Goal: Transaction & Acquisition: Purchase product/service

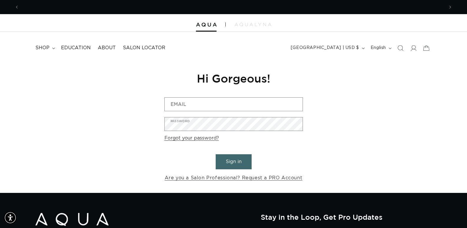
scroll to position [0, 425]
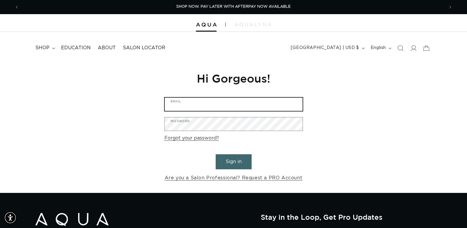
type input "Glamsalonpalosheights@gmail.com"
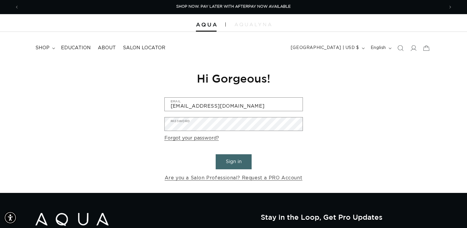
click at [232, 163] on button "Sign in" at bounding box center [234, 161] width 36 height 15
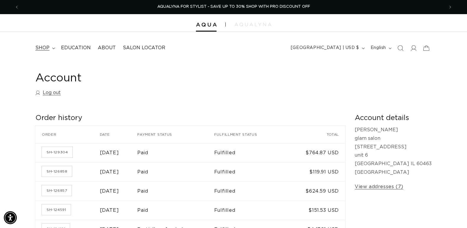
click at [50, 46] on summary "shop" at bounding box center [45, 47] width 26 height 13
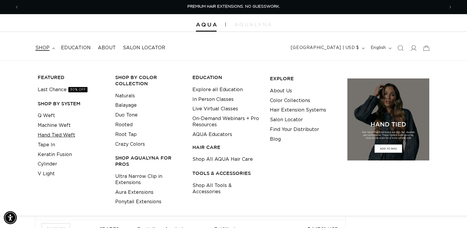
click at [61, 135] on link "Hand Tied Weft" at bounding box center [56, 135] width 37 height 10
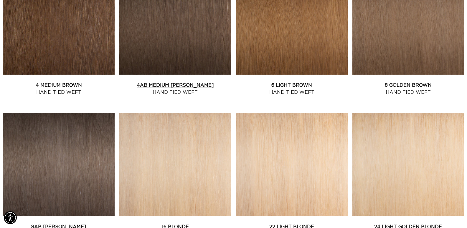
scroll to position [0, 425]
drag, startPoint x: 208, startPoint y: 52, endPoint x: 205, endPoint y: 53, distance: 3.0
click at [207, 82] on link "4AB Medium Ash Brown Hand Tied Weft" at bounding box center [175, 89] width 112 height 14
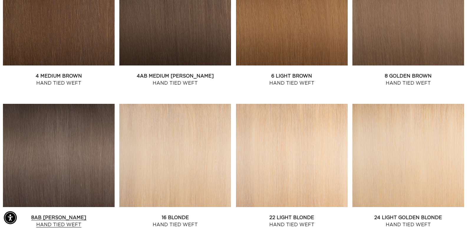
scroll to position [590, 0]
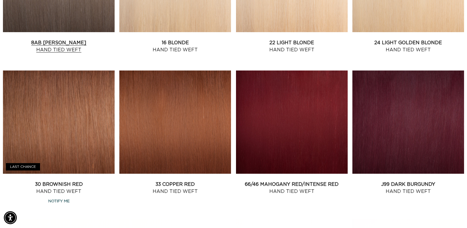
click at [68, 39] on link "8AB [PERSON_NAME] Hand Tied Weft" at bounding box center [59, 46] width 112 height 14
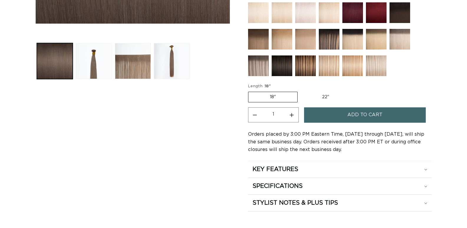
click at [327, 95] on label "22" Variant sold out or unavailable" at bounding box center [326, 97] width 50 height 10
click at [301, 91] on input "22" Variant sold out or unavailable" at bounding box center [301, 91] width 0 height 0
radio input "true"
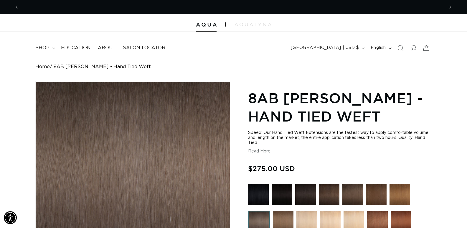
scroll to position [0, 851]
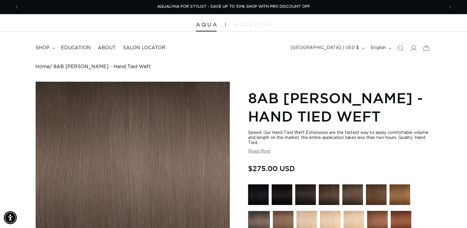
click at [207, 26] on img at bounding box center [206, 25] width 21 height 4
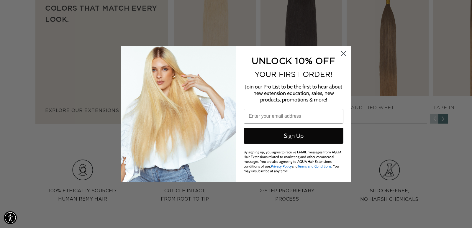
click at [343, 57] on circle "Close dialog" at bounding box center [343, 54] width 10 height 10
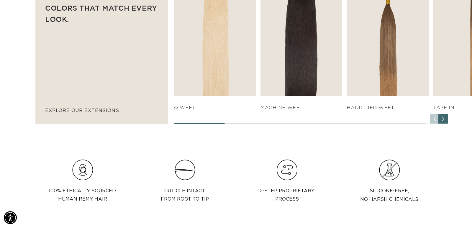
click at [343, 62] on circle "Close dialog" at bounding box center [343, 67] width 10 height 10
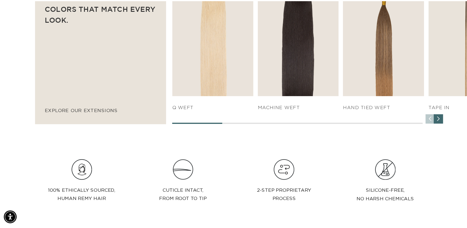
scroll to position [0, 860]
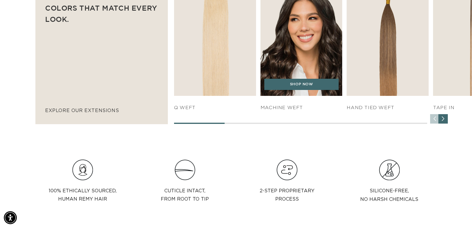
click at [294, 54] on img "2 / 7" at bounding box center [301, 33] width 86 height 131
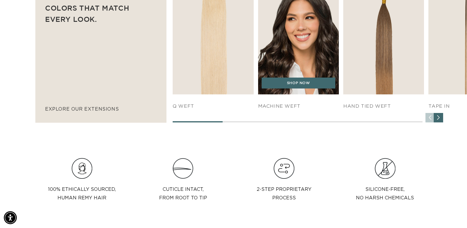
scroll to position [0, 425]
click at [300, 87] on link "SHOP NOW" at bounding box center [299, 83] width 74 height 11
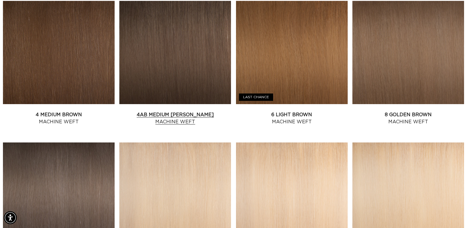
scroll to position [0, 425]
click at [161, 111] on link "4AB Medium Ash Brown Machine Weft" at bounding box center [175, 118] width 112 height 14
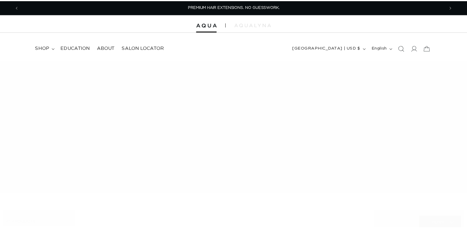
scroll to position [465, 0]
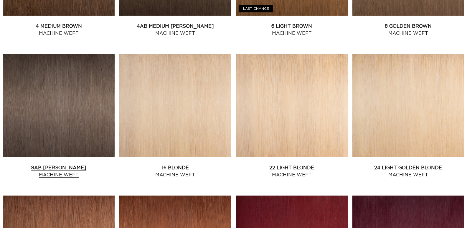
click at [62, 164] on link "8AB Ash Brown Machine Weft" at bounding box center [59, 171] width 112 height 14
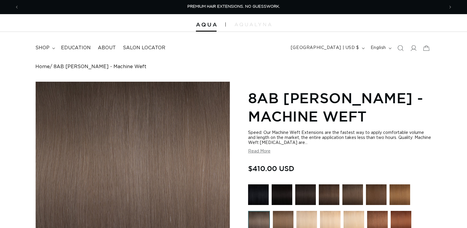
drag, startPoint x: 0, startPoint y: 0, endPoint x: 60, endPoint y: 80, distance: 99.8
click at [44, 49] on span "shop" at bounding box center [42, 48] width 14 height 6
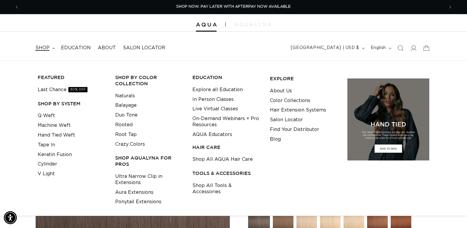
scroll to position [0, 851]
click at [48, 116] on link "Q Weft" at bounding box center [46, 116] width 17 height 10
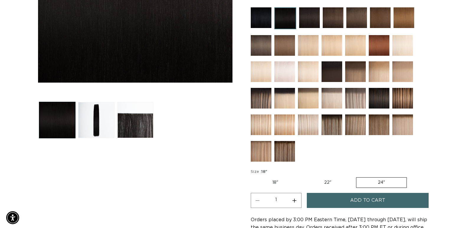
scroll to position [324, 0]
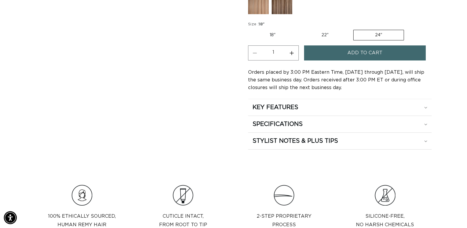
click at [378, 51] on span "Add to cart" at bounding box center [365, 52] width 35 height 15
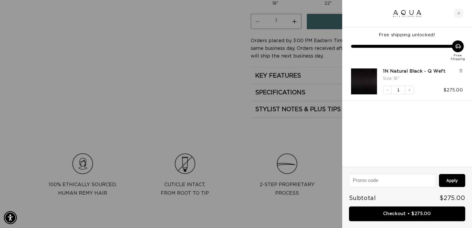
scroll to position [0, 0]
click at [460, 14] on div "Close cart" at bounding box center [458, 13] width 9 height 9
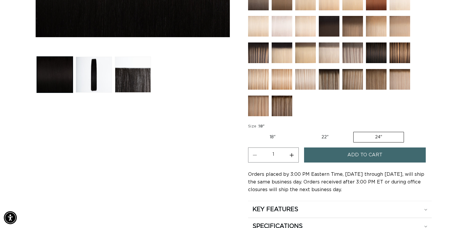
scroll to position [177, 0]
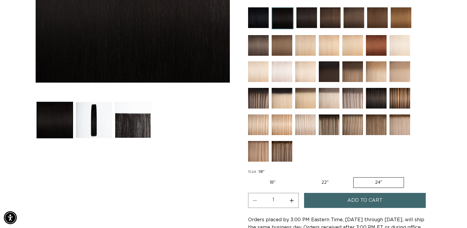
click at [380, 183] on label "24" Variant sold out or unavailable" at bounding box center [379, 182] width 51 height 11
click at [354, 176] on input "24" Variant sold out or unavailable" at bounding box center [353, 176] width 0 height 0
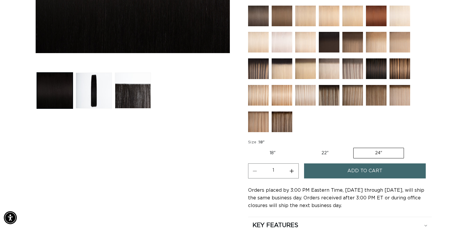
scroll to position [0, 851]
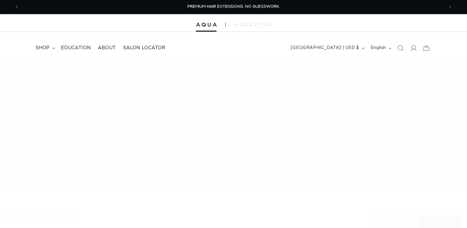
scroll to position [393, 0]
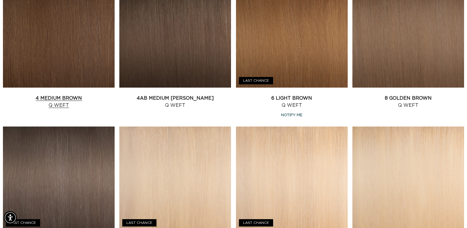
click at [55, 97] on link "4 Medium Brown Q Weft" at bounding box center [59, 102] width 112 height 14
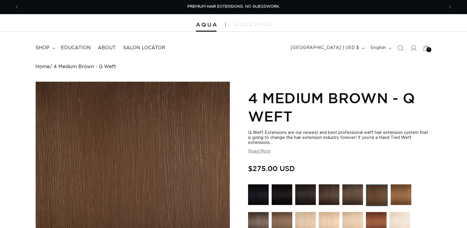
radio input "true"
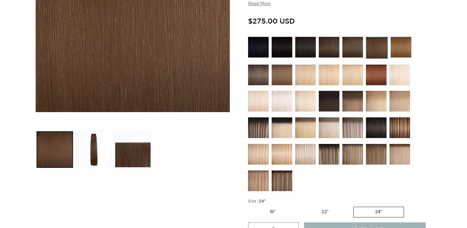
scroll to position [0, 425]
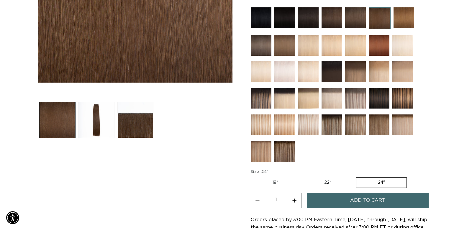
scroll to position [0, 851]
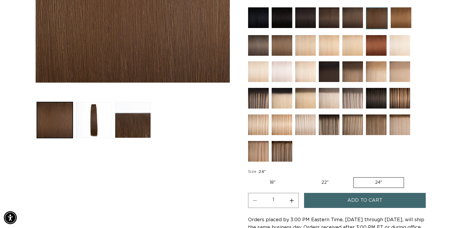
click at [414, 204] on button "Add to cart" at bounding box center [365, 200] width 122 height 15
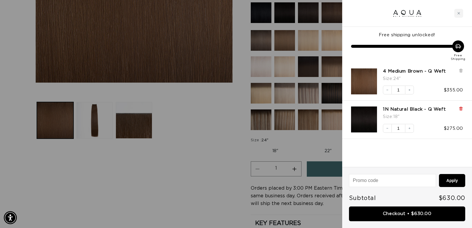
scroll to position [0, 860]
click at [460, 108] on icon at bounding box center [460, 108] width 3 height 0
